Goal: Transaction & Acquisition: Purchase product/service

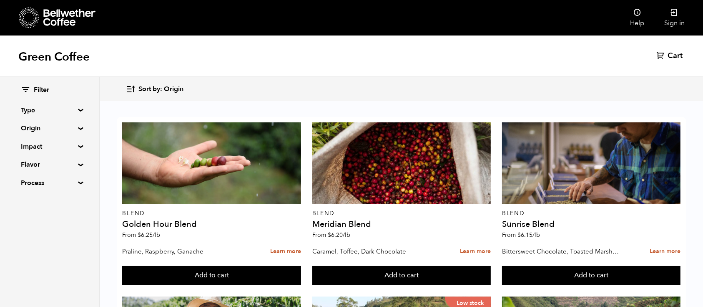
click at [73, 104] on div "Filter Type Blend Single Origin Decaf Seasonal Year Round Origin Blend [GEOGRAP…" at bounding box center [50, 137] width 58 height 102
click at [75, 129] on summary "Origin" at bounding box center [50, 128] width 58 height 10
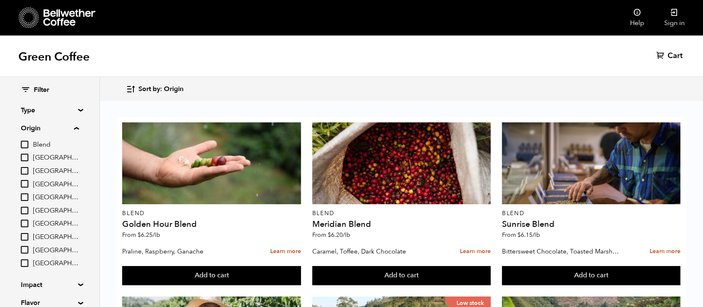
click at [45, 183] on span "[GEOGRAPHIC_DATA]" at bounding box center [56, 184] width 46 height 9
click at [0, 0] on input "[GEOGRAPHIC_DATA]" at bounding box center [0, 0] width 0 height 0
checkbox input "true"
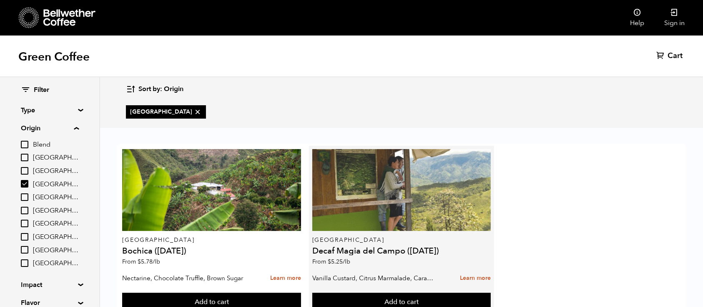
click at [373, 194] on div at bounding box center [401, 190] width 179 height 82
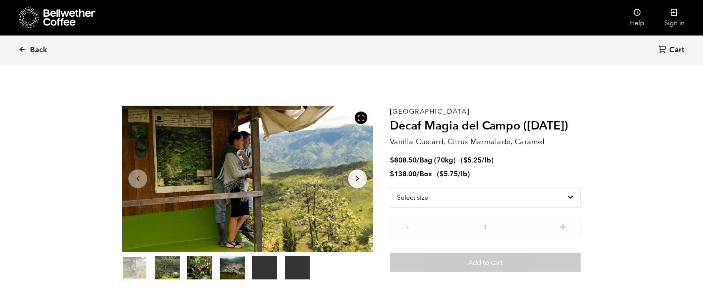
scroll to position [363, 444]
click at [485, 197] on select "Select size Bag (70kg) (154 lbs) Box (24 lbs)" at bounding box center [485, 197] width 191 height 20
